Goal: Task Accomplishment & Management: Manage account settings

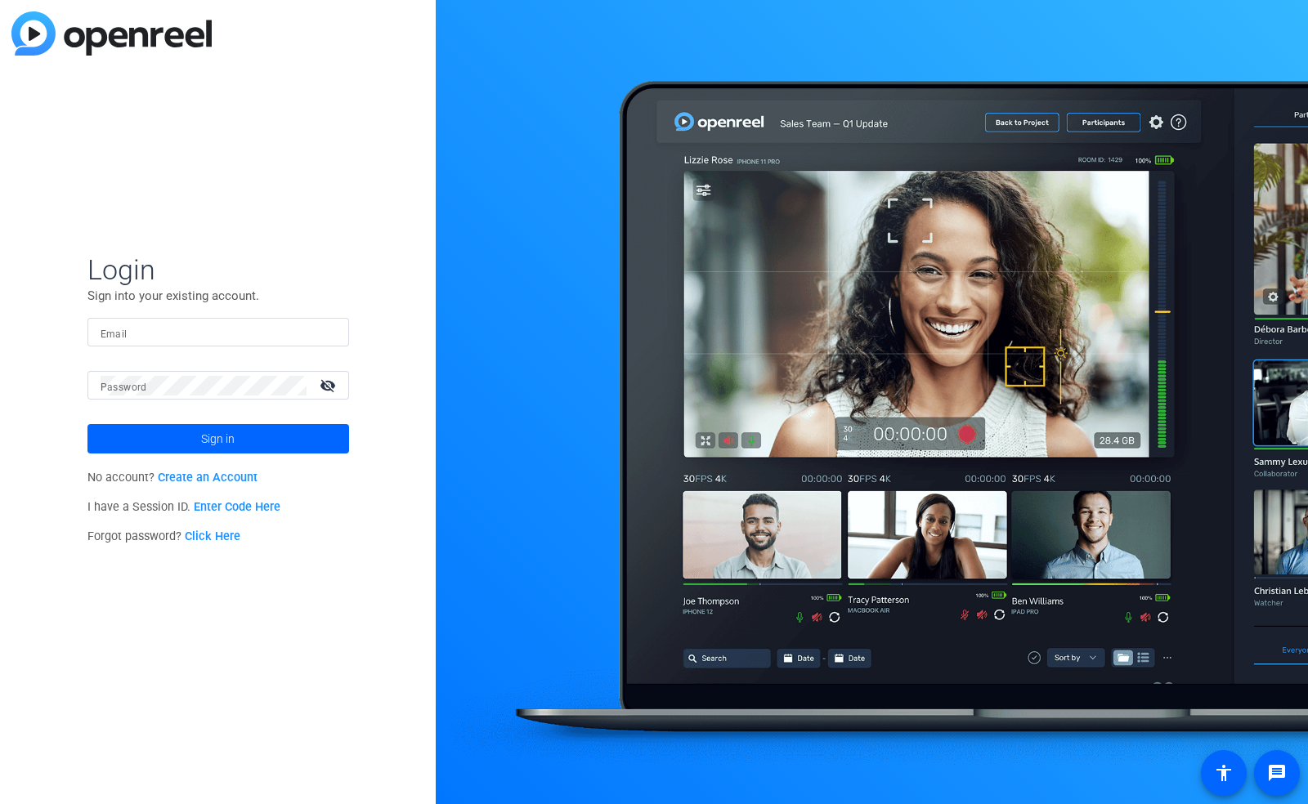
click at [225, 542] on link "Click Here" at bounding box center [213, 537] width 56 height 14
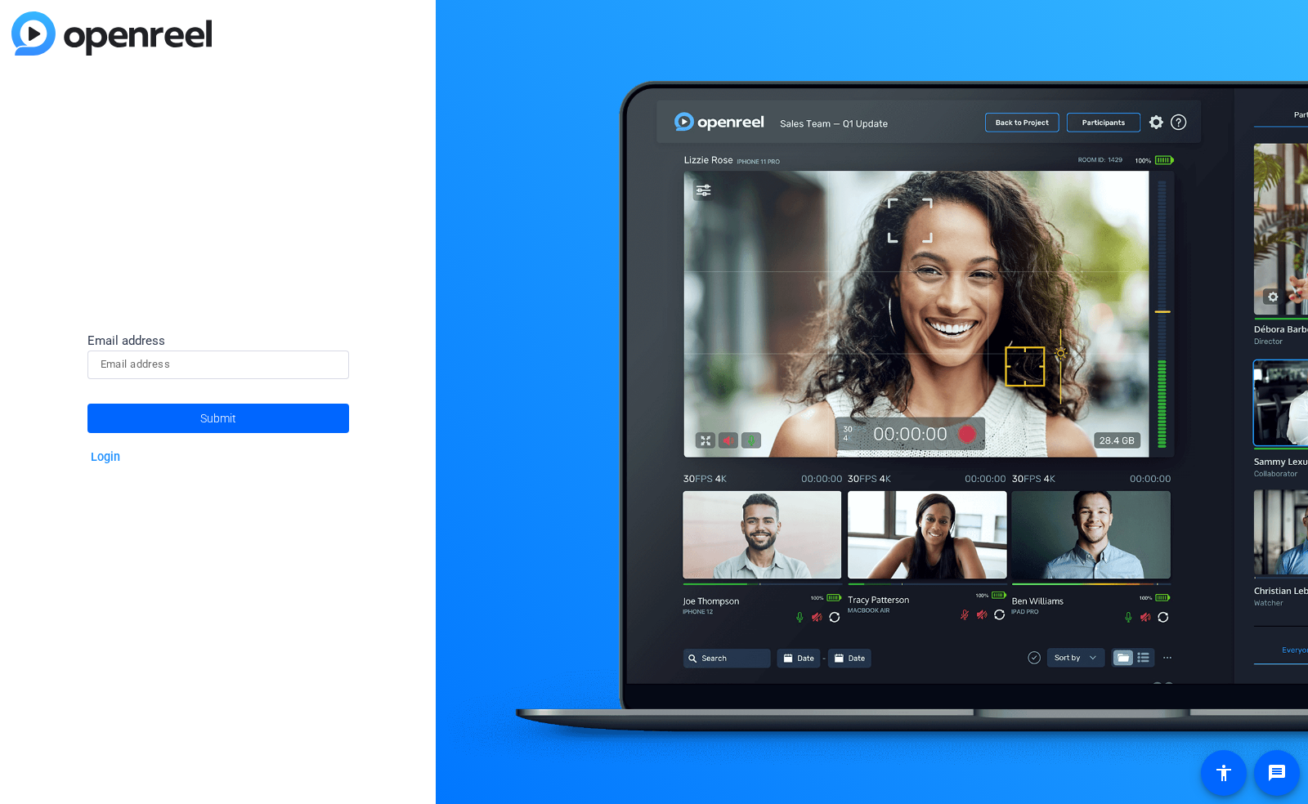
click at [170, 362] on input at bounding box center [218, 365] width 235 height 20
paste input "[PERSON_NAME][EMAIL_ADDRESS][PERSON_NAME][DOMAIN_NAME]"
type input "[PERSON_NAME][EMAIL_ADDRESS][PERSON_NAME][DOMAIN_NAME]"
click at [198, 406] on span at bounding box center [218, 418] width 262 height 39
